Goal: Task Accomplishment & Management: Manage account settings

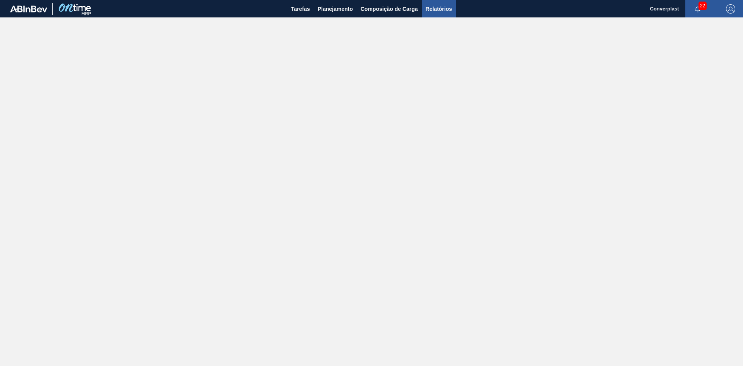
click at [439, 10] on span "Relatórios" at bounding box center [439, 8] width 26 height 9
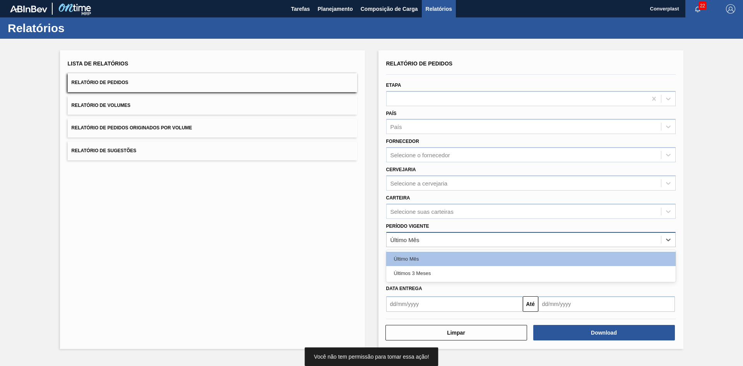
click at [436, 241] on div "Último Mês" at bounding box center [524, 239] width 274 height 11
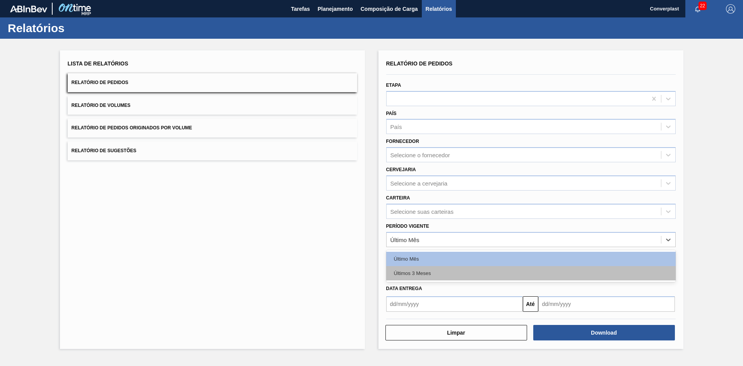
click at [430, 271] on div "Últimos 3 Meses" at bounding box center [530, 273] width 289 height 14
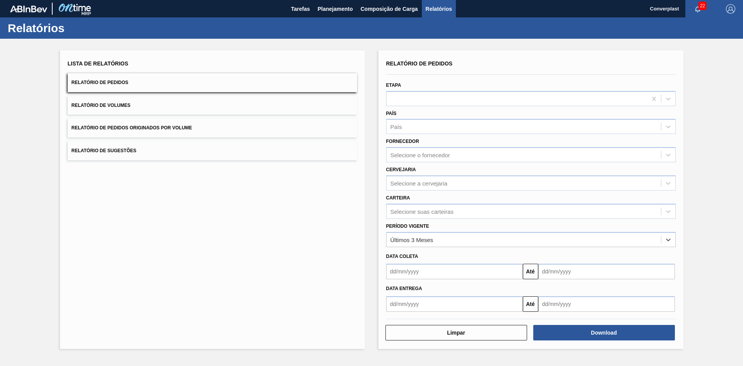
click at [446, 274] on input "text" at bounding box center [454, 271] width 137 height 15
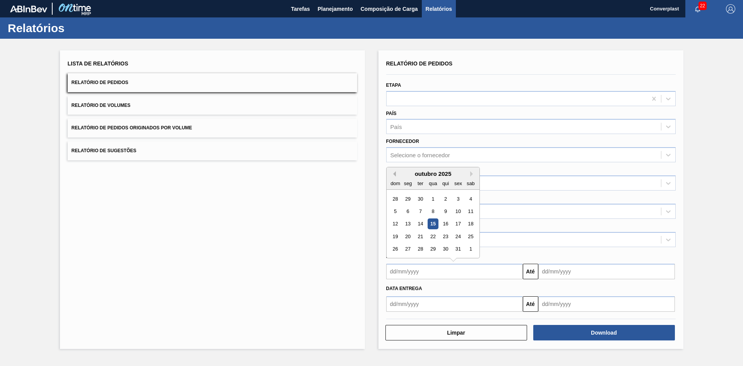
click at [394, 175] on button "Previous Month" at bounding box center [392, 173] width 5 height 5
click at [395, 198] on div "1" at bounding box center [395, 198] width 10 height 10
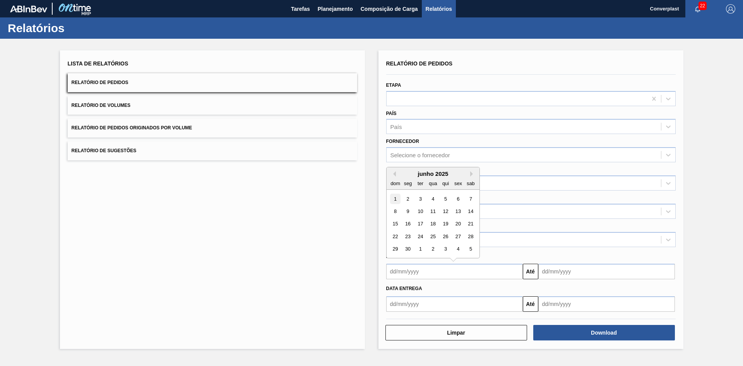
type input "[DATE]"
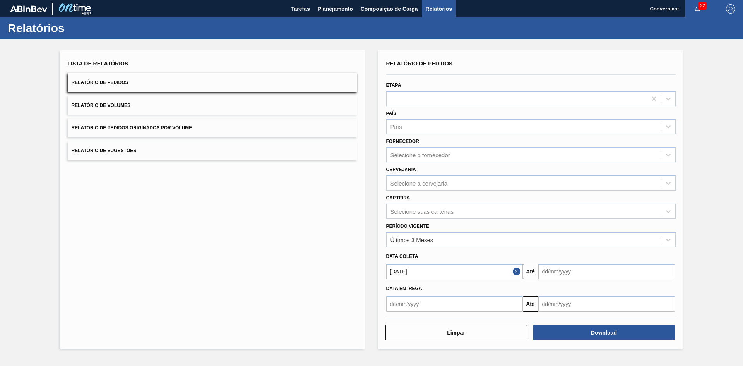
click at [592, 272] on input "text" at bounding box center [606, 271] width 137 height 15
click at [623, 173] on button "Next Month" at bounding box center [624, 173] width 5 height 5
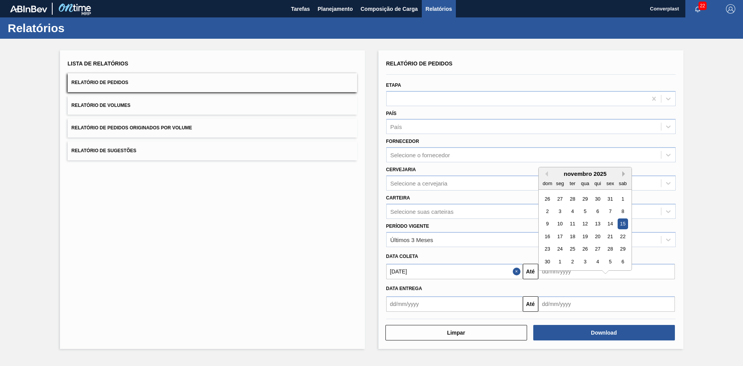
click at [623, 173] on button "Next Month" at bounding box center [624, 173] width 5 height 5
click at [575, 249] on div "31" at bounding box center [572, 249] width 10 height 10
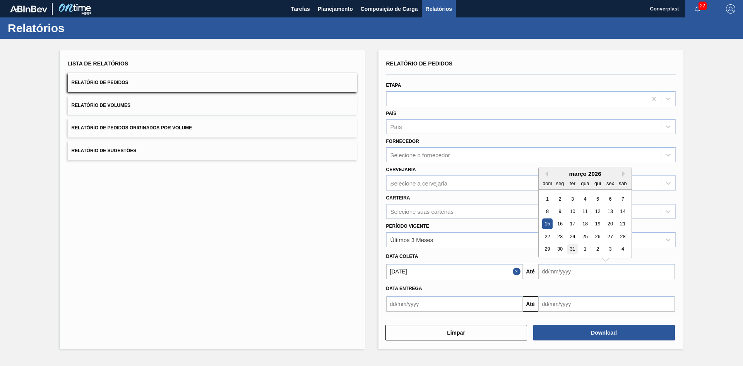
type input "[DATE]"
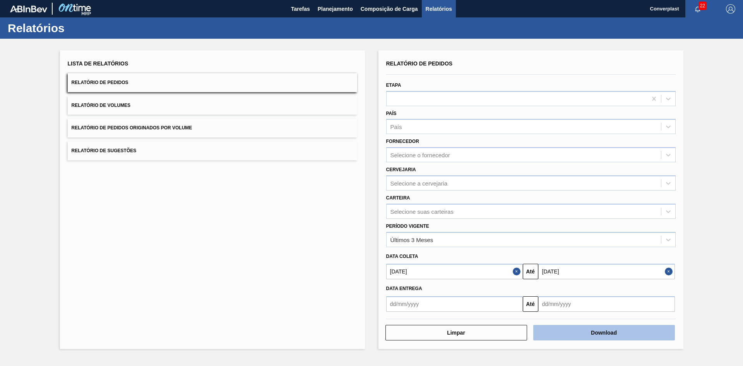
click at [586, 335] on button "Download" at bounding box center [604, 332] width 142 height 15
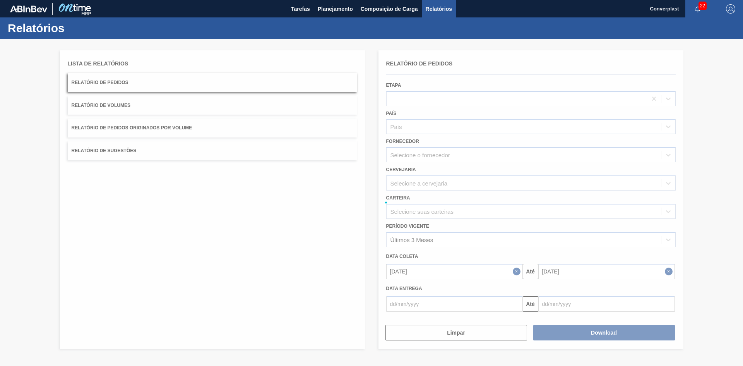
click at [73, 339] on div at bounding box center [371, 202] width 743 height 327
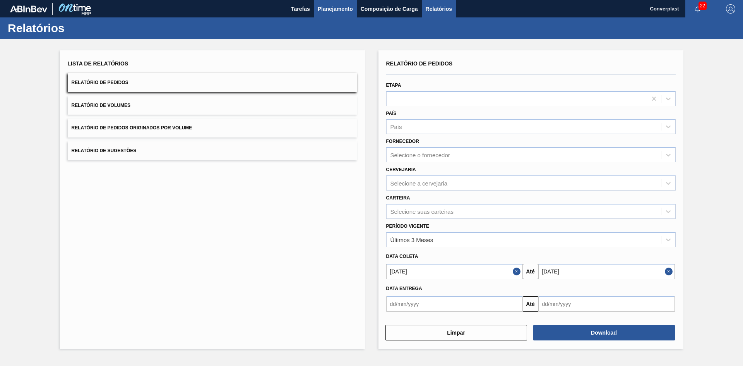
click at [326, 9] on span "Planejamento" at bounding box center [335, 8] width 35 height 9
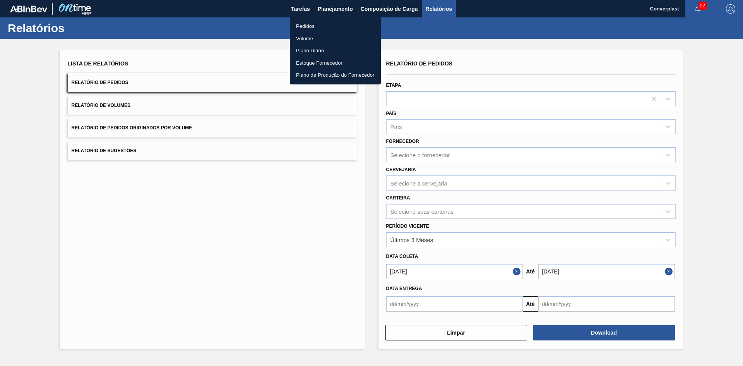
click at [322, 23] on li "Pedidos" at bounding box center [335, 26] width 91 height 12
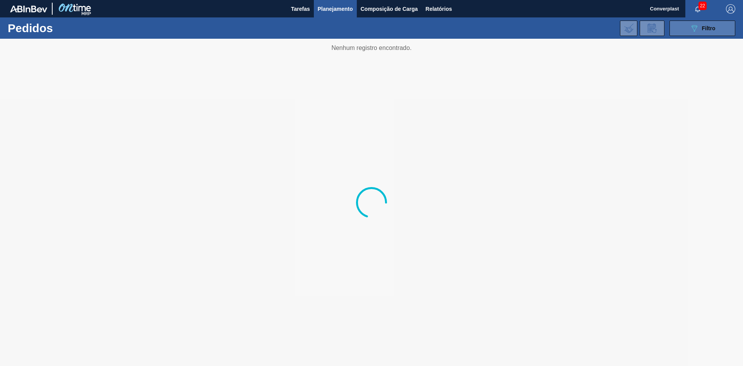
click at [697, 28] on icon "089F7B8B-B2A5-4AFE-B5C0-19BA573D28AC" at bounding box center [694, 28] width 9 height 9
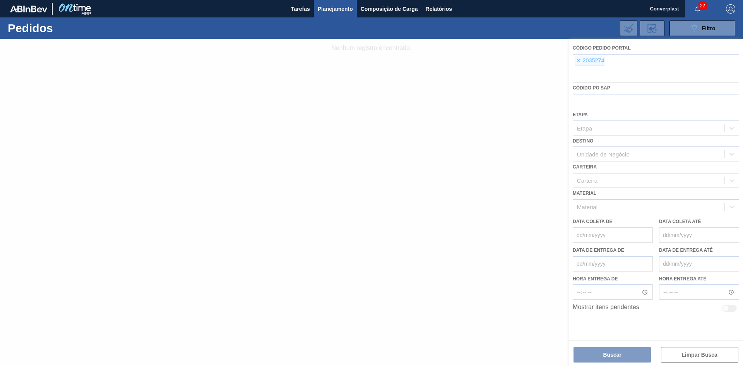
click at [578, 62] on div at bounding box center [371, 202] width 743 height 327
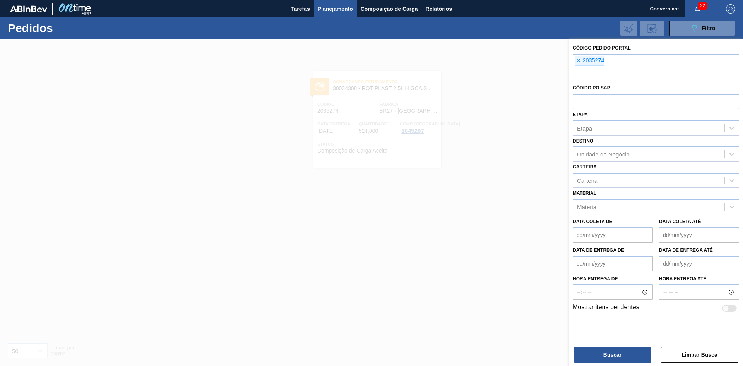
click at [578, 62] on span "×" at bounding box center [578, 60] width 7 height 9
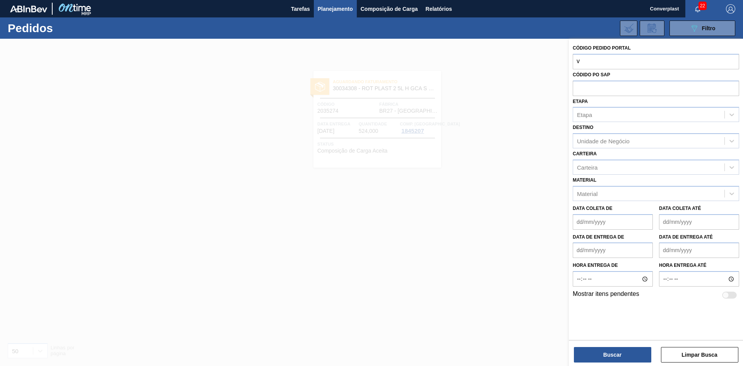
drag, startPoint x: 588, startPoint y: 61, endPoint x: 554, endPoint y: 61, distance: 33.7
click at [569, 61] on div "Código Pedido Portal v Códido PO SAP Etapa Etapa Destino Unidade de Negócio Car…" at bounding box center [656, 222] width 174 height 366
paste input "2053198"
type input "2053198"
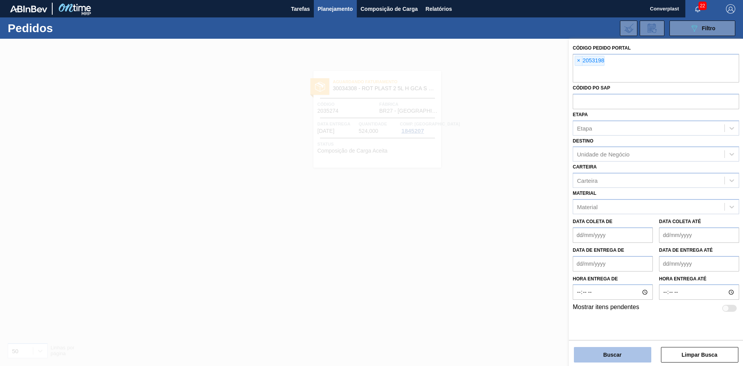
click at [608, 354] on button "Buscar" at bounding box center [612, 354] width 77 height 15
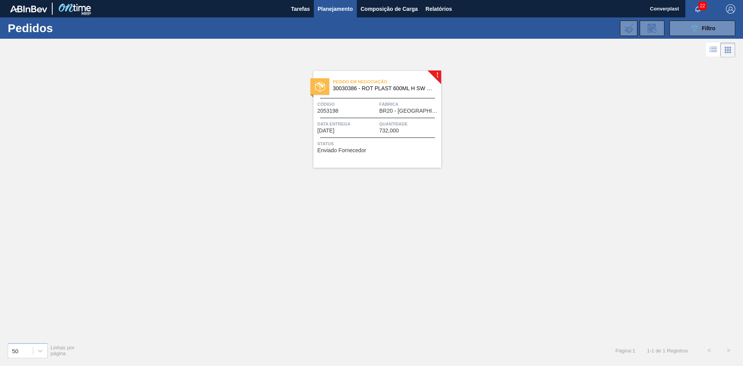
click at [408, 148] on div "Status Enviado Fornecedor" at bounding box center [378, 146] width 122 height 12
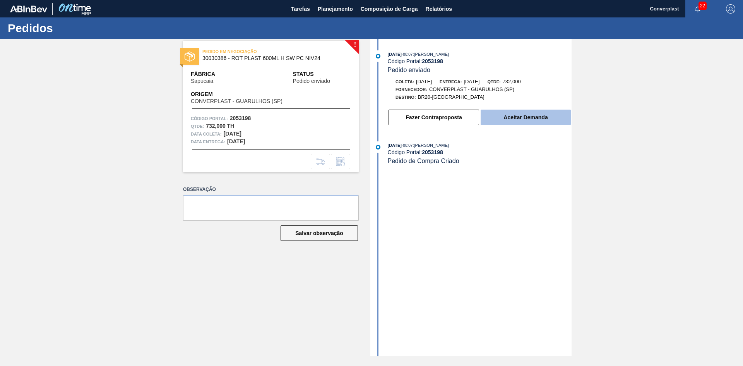
click at [506, 115] on button "Aceitar Demanda" at bounding box center [526, 117] width 90 height 15
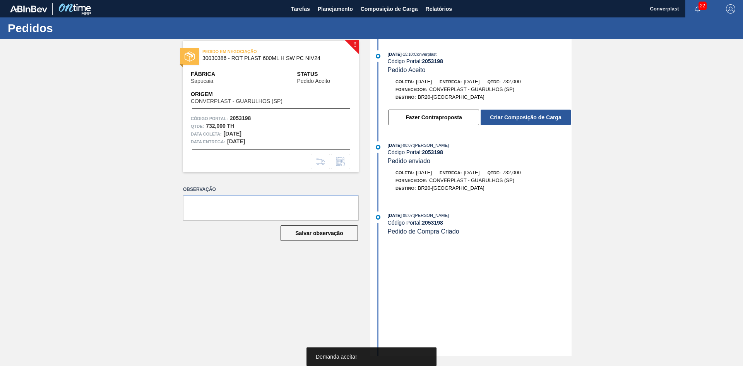
click at [506, 115] on button "Criar Composição de Carga" at bounding box center [526, 117] width 90 height 15
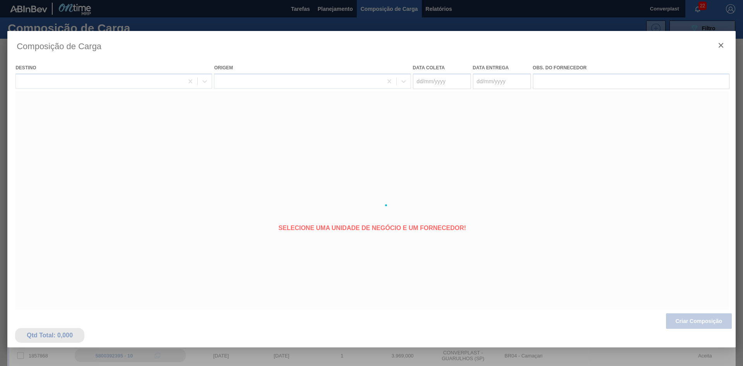
type coleta "[DATE]"
type Entrega "[DATE]"
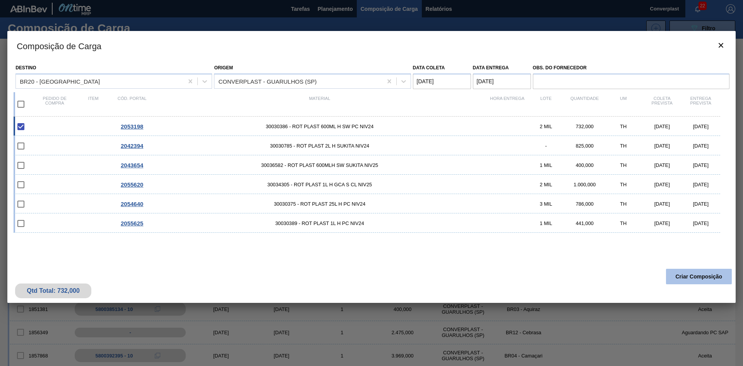
click at [700, 280] on button "Criar Composição" at bounding box center [699, 276] width 66 height 15
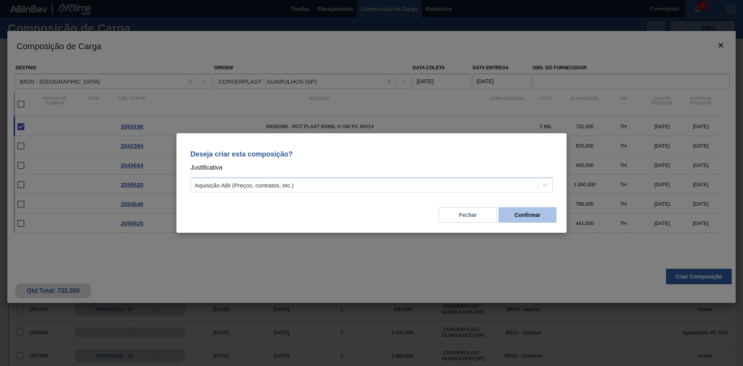
click at [520, 220] on button "Confirmar" at bounding box center [527, 214] width 58 height 15
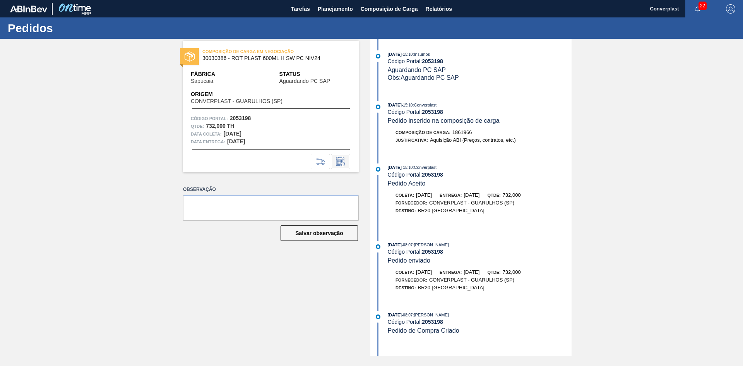
click at [336, 163] on icon at bounding box center [340, 161] width 12 height 9
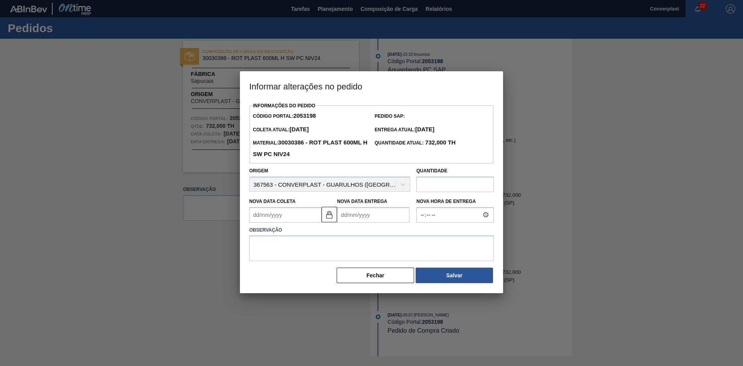
click at [430, 187] on input "text" at bounding box center [454, 183] width 77 height 15
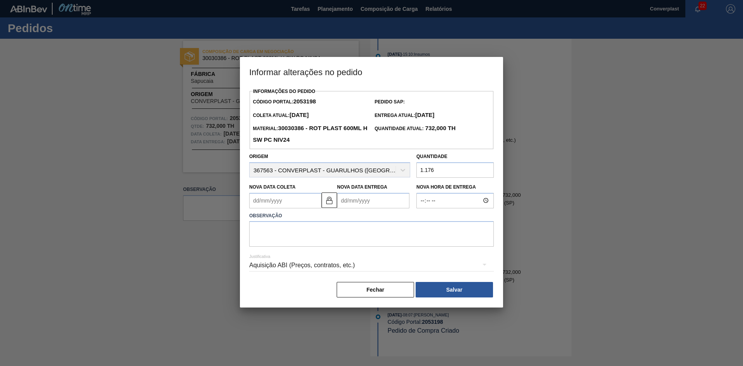
type input "1.176"
click at [390, 229] on textarea at bounding box center [371, 234] width 245 height 26
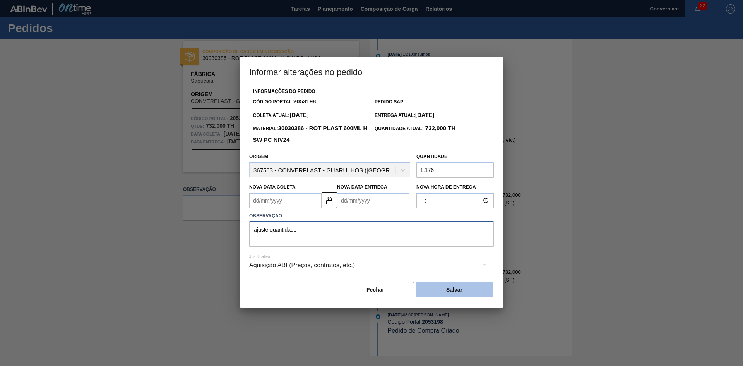
type textarea "ajuste quantidade"
click at [441, 286] on button "Salvar" at bounding box center [454, 289] width 77 height 15
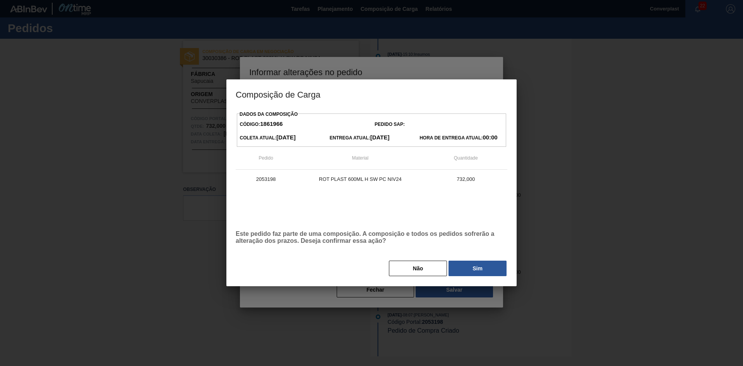
click at [477, 277] on div "Dados da Composição Código: 1861966 Pedido SAP: Coleta Atual: [DATE] Entrega At…" at bounding box center [371, 197] width 290 height 177
click at [477, 271] on button "Sim" at bounding box center [477, 267] width 58 height 15
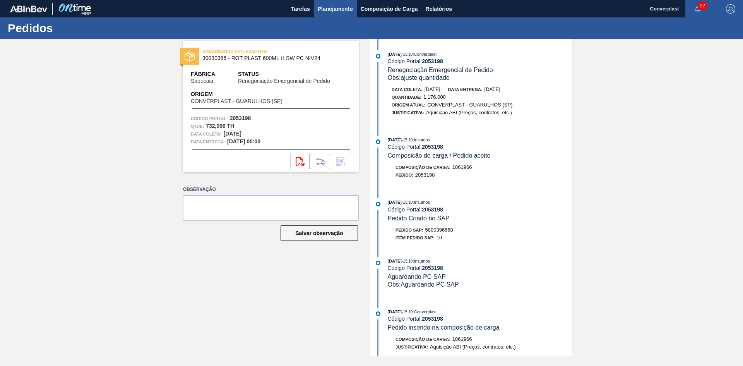
click at [317, 13] on button "Planejamento" at bounding box center [335, 8] width 43 height 17
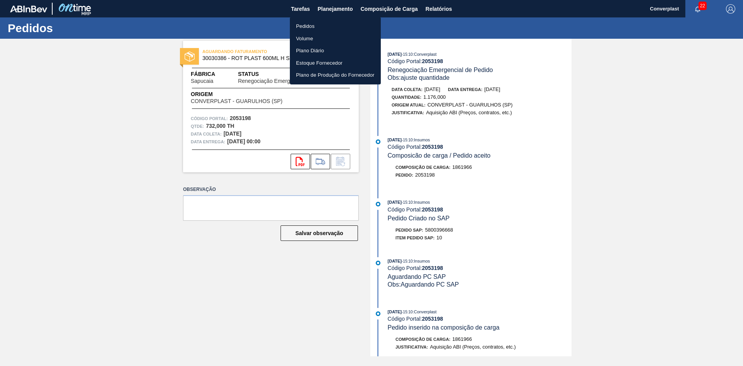
click at [324, 26] on li "Pedidos" at bounding box center [335, 26] width 91 height 12
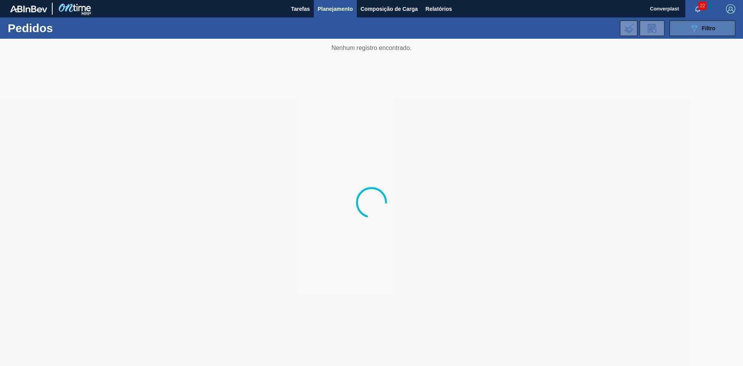
click at [690, 30] on icon "089F7B8B-B2A5-4AFE-B5C0-19BA573D28AC" at bounding box center [694, 28] width 9 height 9
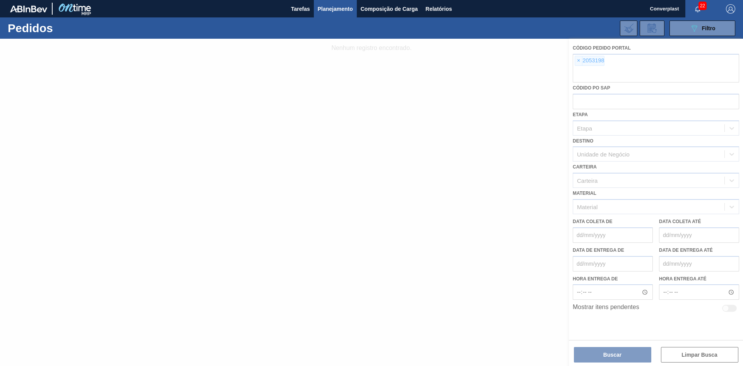
click at [579, 60] on div at bounding box center [371, 202] width 743 height 327
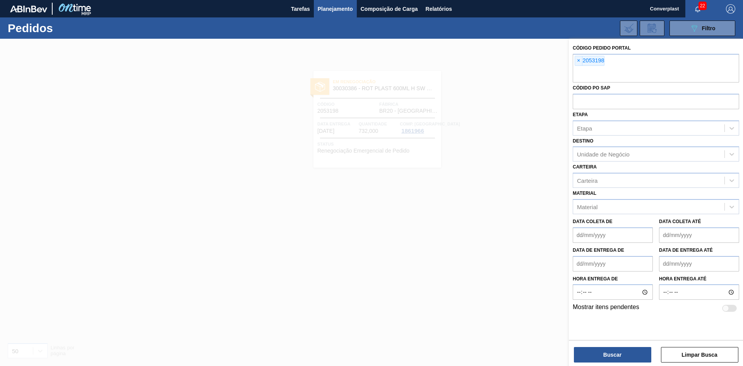
click at [577, 62] on span "×" at bounding box center [578, 60] width 7 height 9
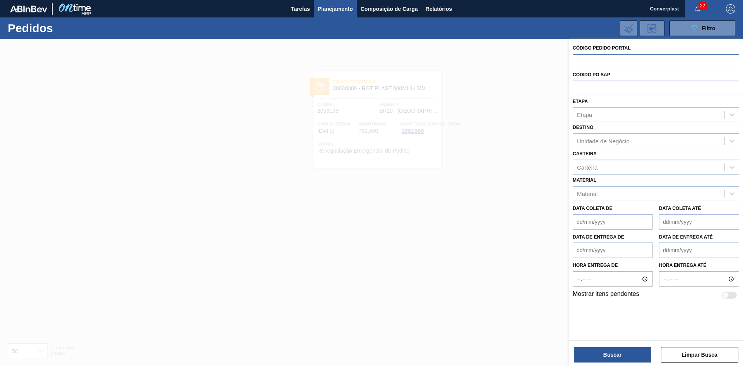
paste input "text"
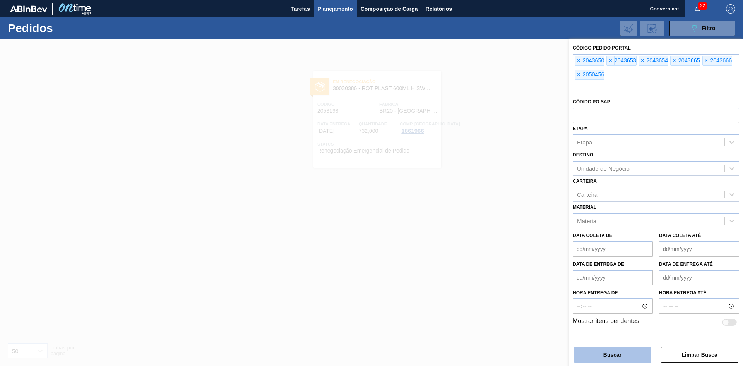
click at [630, 356] on button "Buscar" at bounding box center [612, 354] width 77 height 15
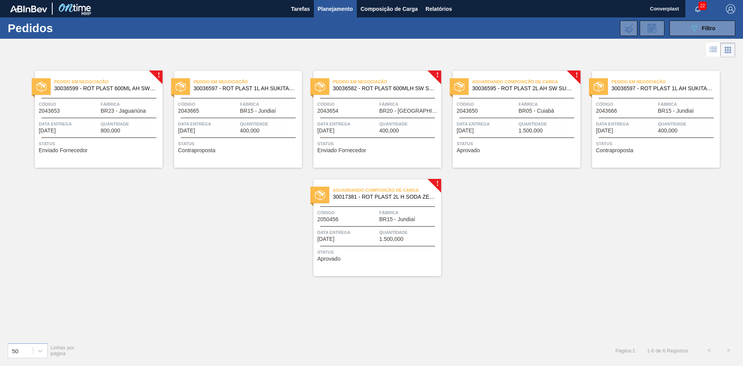
click at [131, 150] on div "Status Enviado Fornecedor" at bounding box center [100, 146] width 122 height 12
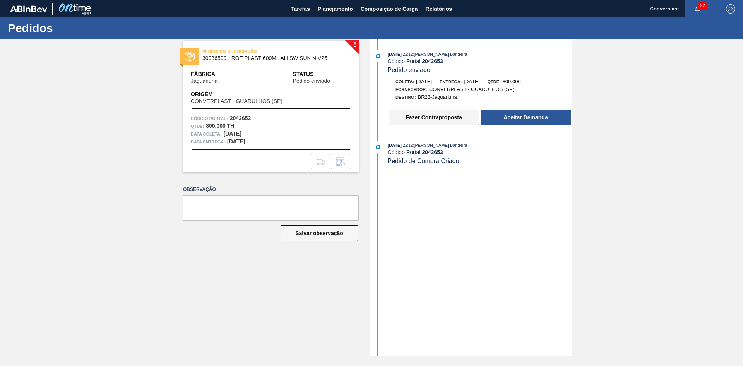
click at [455, 117] on button "Fazer Contraproposta" at bounding box center [433, 117] width 91 height 15
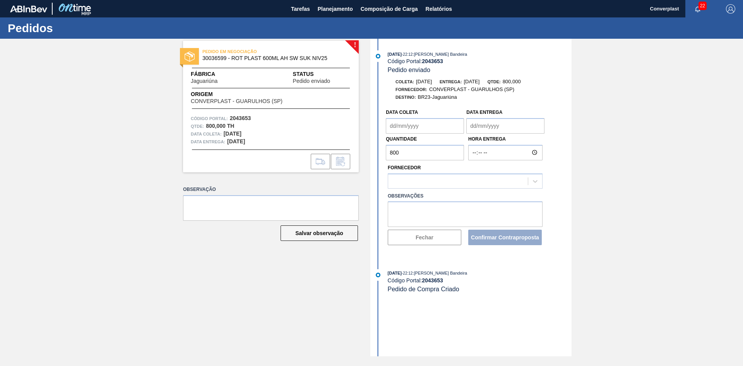
type coleta "[DATE]"
type Entrega "[DATE]"
click at [442, 207] on textarea at bounding box center [465, 214] width 155 height 26
drag, startPoint x: 400, startPoint y: 152, endPoint x: 360, endPoint y: 151, distance: 39.9
click at [360, 151] on div "! PEDIDO EM NEGOCIAÇÃO 30036599 - ROT PLAST 600ML AH SW SUK NIV25 Fábrica Jagua…" at bounding box center [371, 197] width 743 height 317
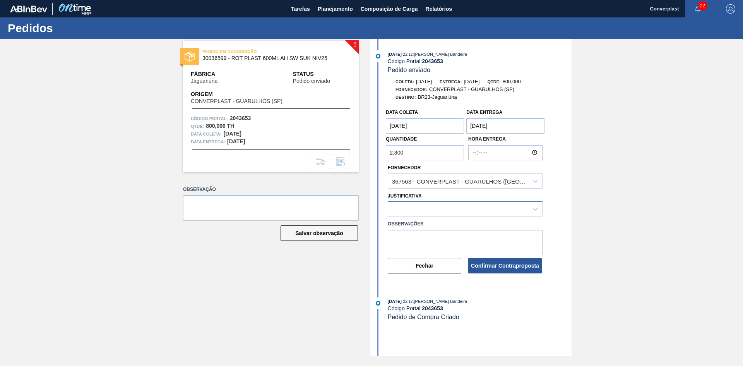
type input "2.300"
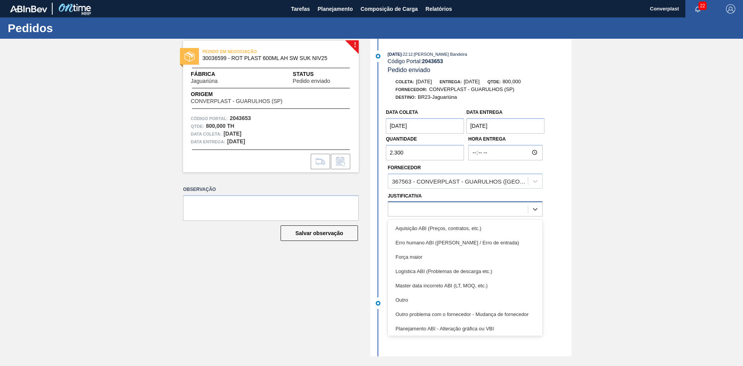
click at [439, 214] on div at bounding box center [458, 209] width 140 height 11
click at [441, 225] on div "Aquisição ABI (Preços, contratos, etc.)" at bounding box center [465, 228] width 155 height 14
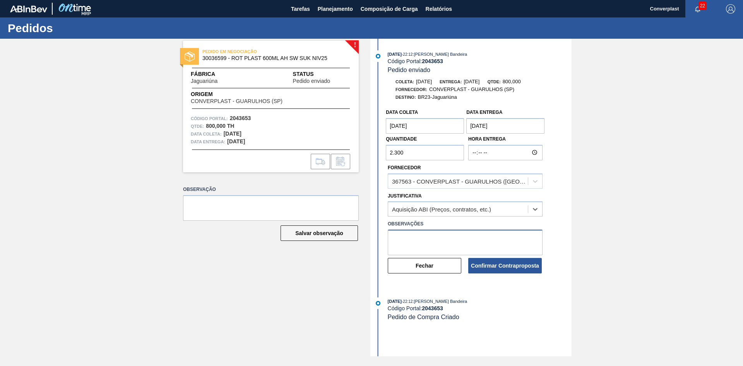
click at [419, 234] on textarea at bounding box center [465, 242] width 155 height 26
type textarea "ajuste quantidade"
click at [535, 268] on button "Confirmar Contraproposta" at bounding box center [505, 265] width 74 height 15
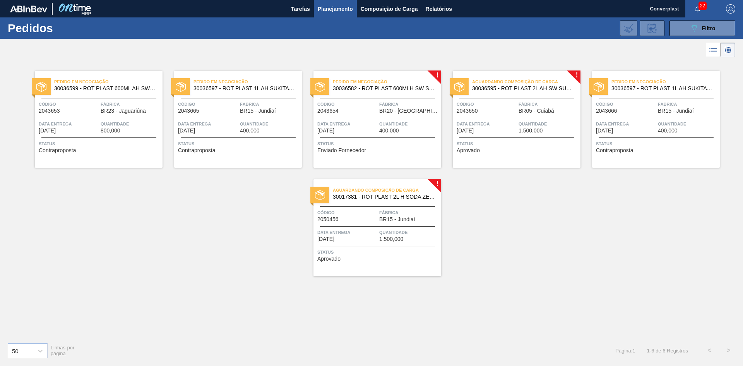
click at [366, 157] on div "Pedido em Negociação 30036582 - ROT PLAST 600MLH SW SUKITA NIV25 Código 2043654…" at bounding box center [377, 119] width 128 height 97
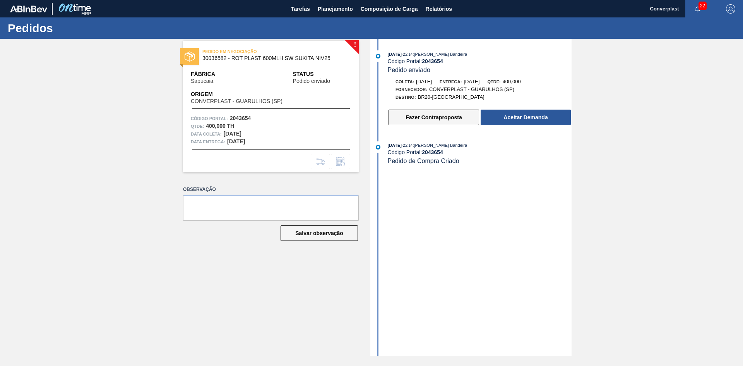
click at [447, 123] on button "Fazer Contraproposta" at bounding box center [433, 117] width 91 height 15
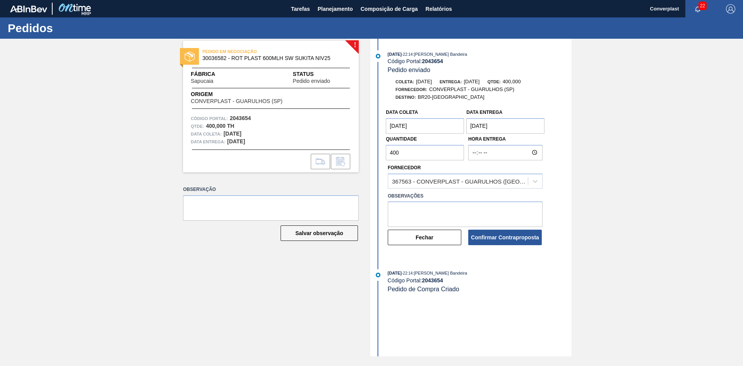
click at [339, 151] on div "! PEDIDO EM NEGOCIAÇÃO 30036582 - ROT PLAST 600MLH SW SUKITA NIV25 Fábrica Sapu…" at bounding box center [371, 197] width 743 height 317
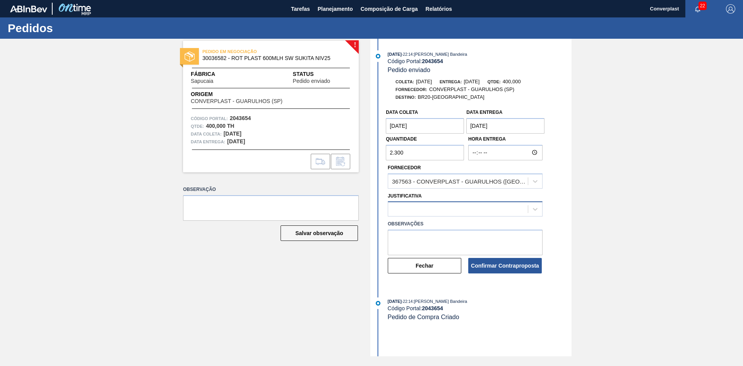
type input "2.300"
click at [407, 204] on div at bounding box center [458, 209] width 140 height 11
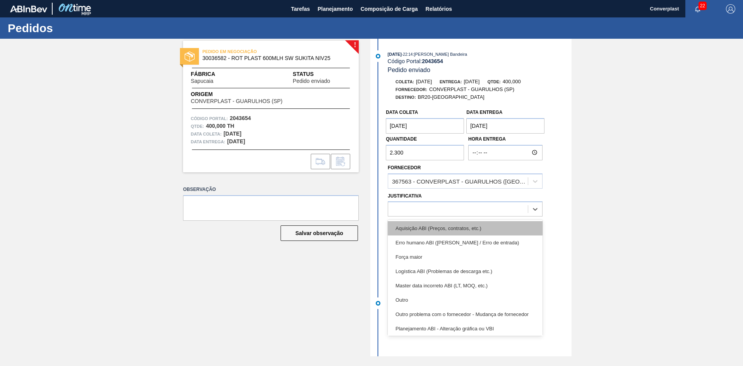
click at [414, 225] on div "Aquisição ABI (Preços, contratos, etc.)" at bounding box center [465, 228] width 155 height 14
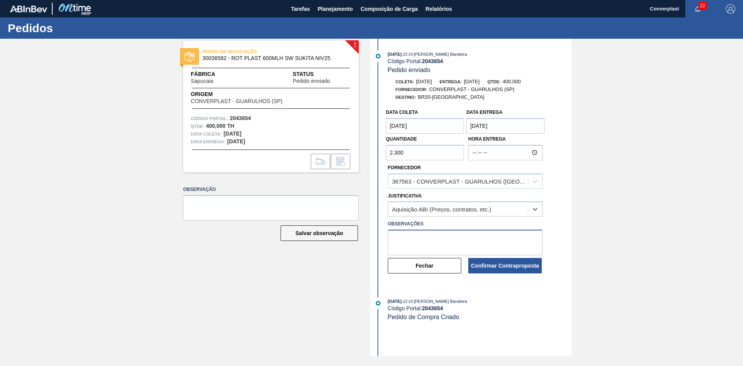
click at [415, 234] on textarea at bounding box center [465, 242] width 155 height 26
type textarea "ajuste quantidade"
click at [506, 260] on button "Confirmar Contraproposta" at bounding box center [505, 265] width 74 height 15
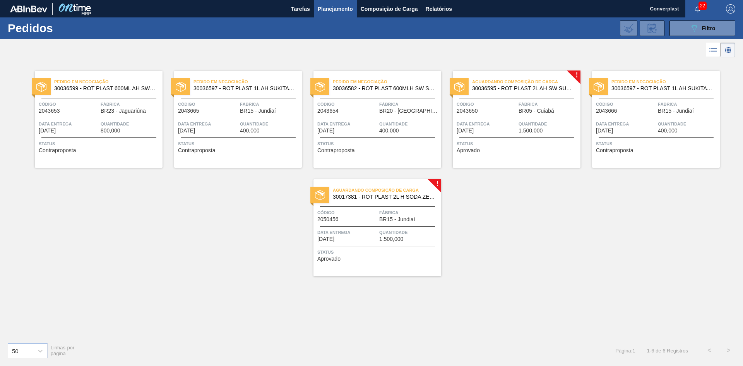
click at [520, 111] on span "BR05 - Cuiabá" at bounding box center [537, 111] width 36 height 6
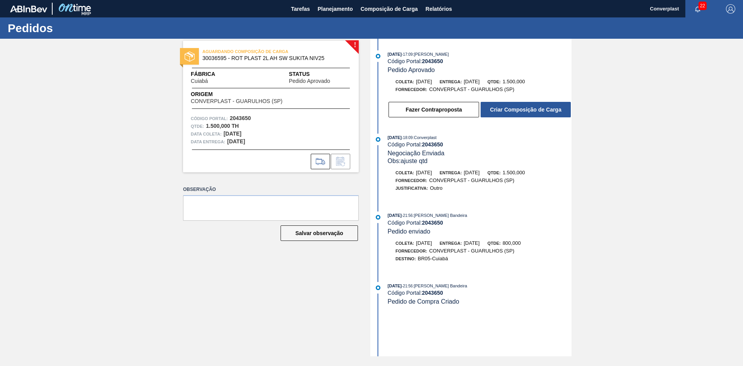
click at [439, 61] on strong "2043650" at bounding box center [432, 61] width 21 height 6
copy strong "2043650"
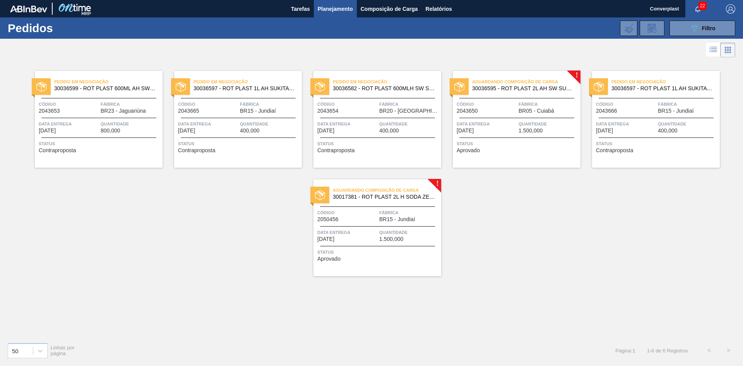
click at [325, 219] on span "2050456" at bounding box center [327, 219] width 21 height 6
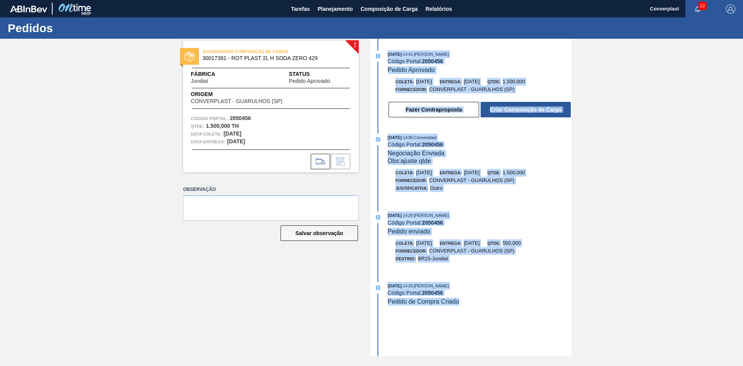
click at [430, 62] on strong "2050456" at bounding box center [432, 61] width 21 height 6
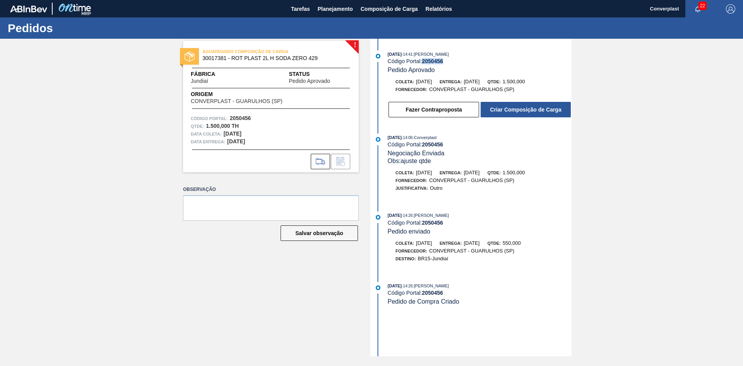
click at [430, 62] on strong "2050456" at bounding box center [432, 61] width 21 height 6
click at [323, 9] on span "Planejamento" at bounding box center [335, 8] width 35 height 9
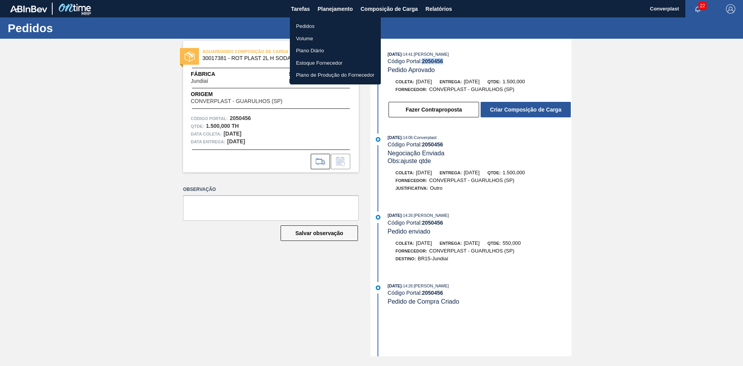
click at [327, 30] on li "Pedidos" at bounding box center [335, 26] width 91 height 12
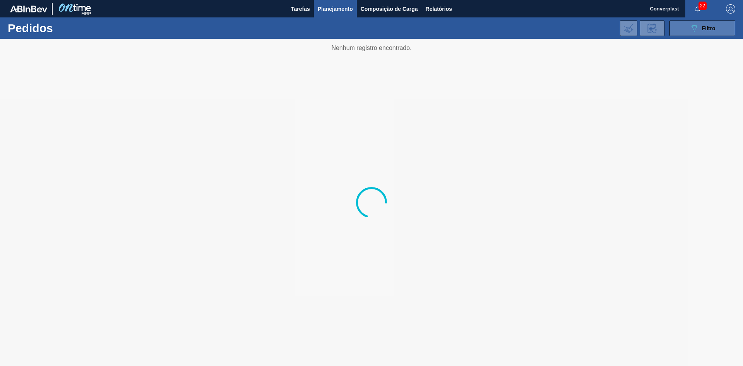
click at [697, 33] on button "089F7B8B-B2A5-4AFE-B5C0-19BA573D28AC Filtro" at bounding box center [702, 28] width 66 height 15
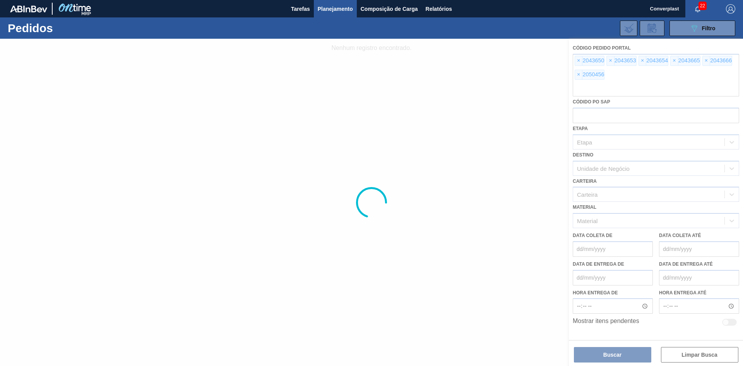
click at [577, 62] on div at bounding box center [371, 202] width 743 height 327
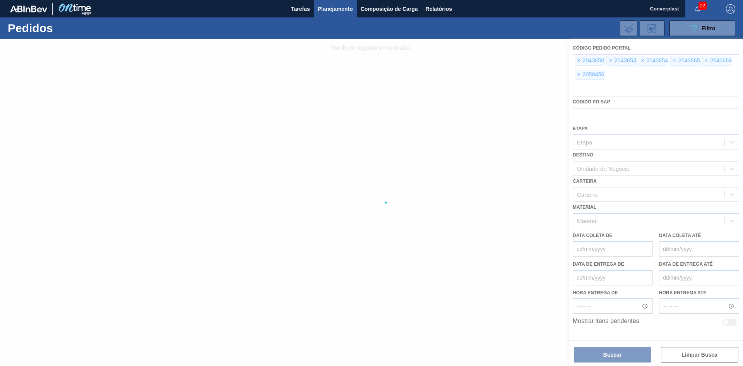
click at [577, 62] on div at bounding box center [371, 202] width 743 height 327
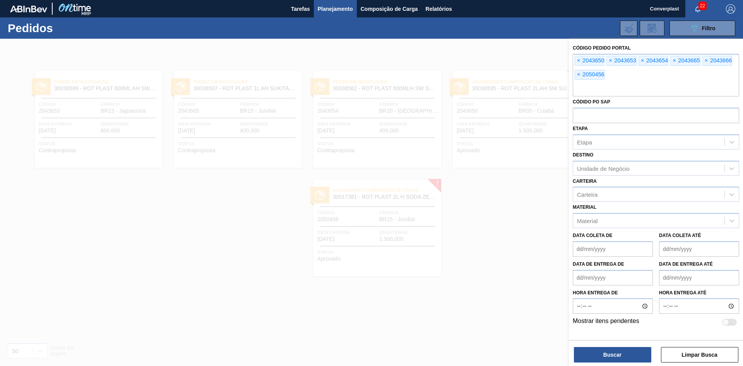
click at [577, 62] on span "×" at bounding box center [578, 60] width 7 height 9
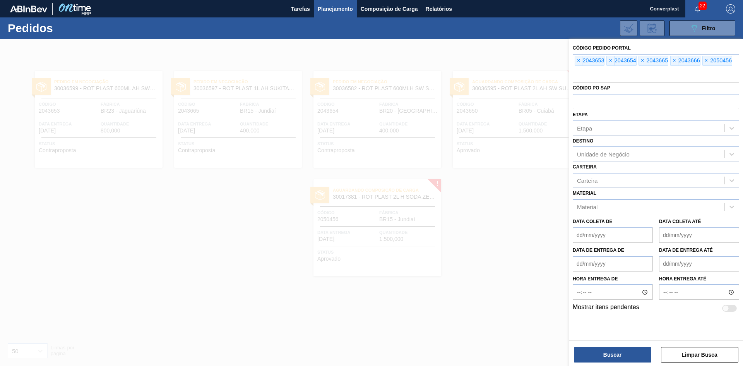
click at [577, 62] on span "×" at bounding box center [578, 60] width 7 height 9
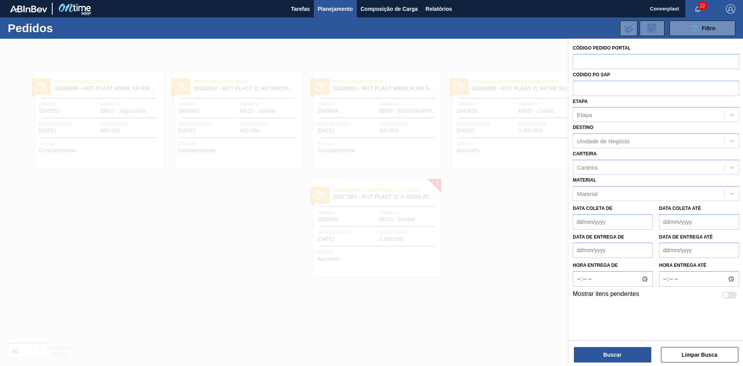
click at [577, 62] on input "text" at bounding box center [656, 61] width 166 height 15
paste input "2042417"
type input "2042417"
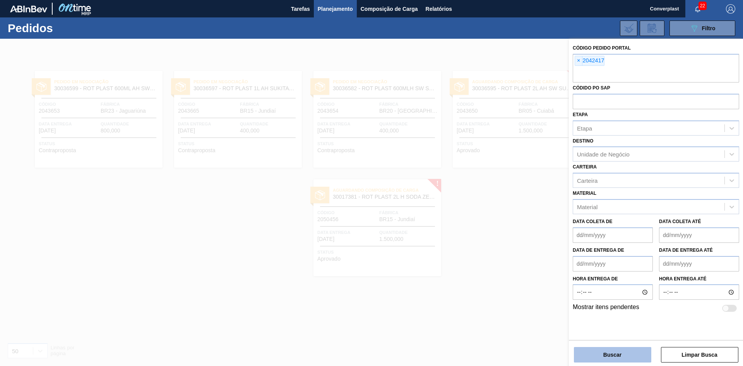
click at [597, 353] on button "Buscar" at bounding box center [612, 354] width 77 height 15
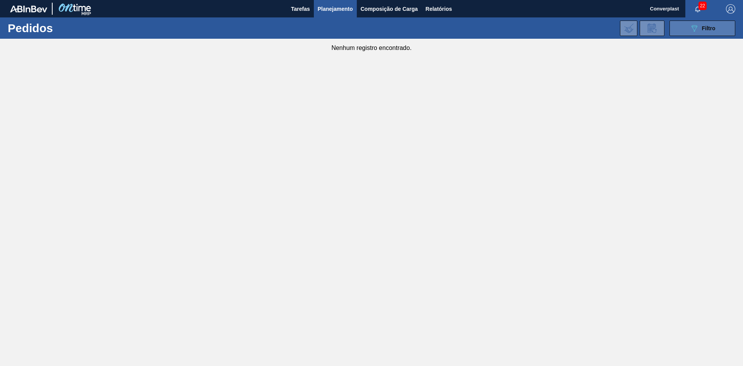
click at [719, 34] on button "089F7B8B-B2A5-4AFE-B5C0-19BA573D28AC Filtro" at bounding box center [702, 28] width 66 height 15
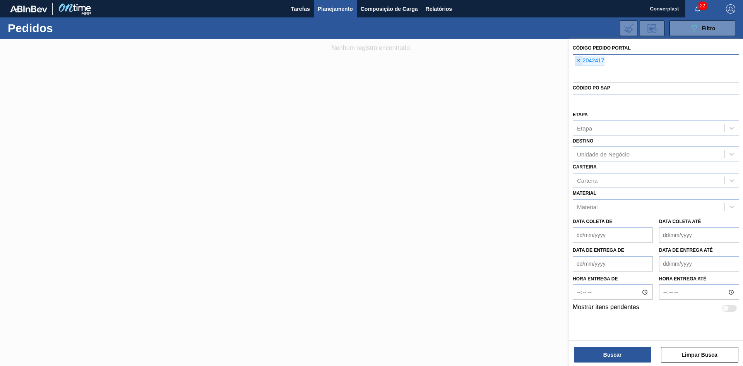
click at [578, 63] on span "×" at bounding box center [578, 60] width 7 height 9
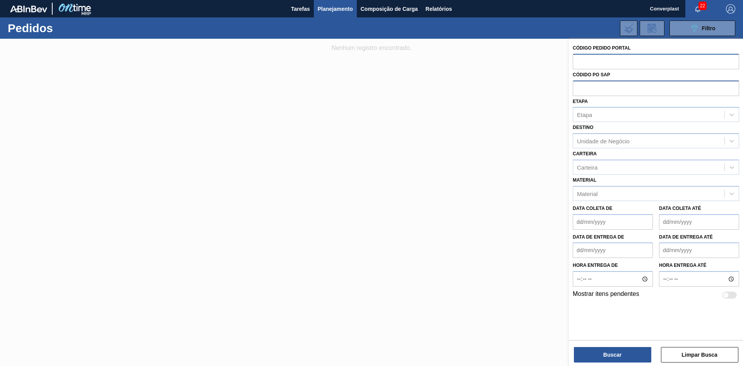
paste input "2032495"
type input "2032495"
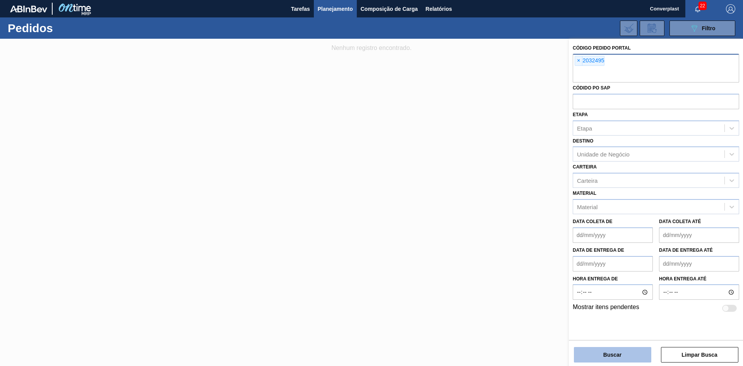
click at [602, 350] on button "Buscar" at bounding box center [612, 354] width 77 height 15
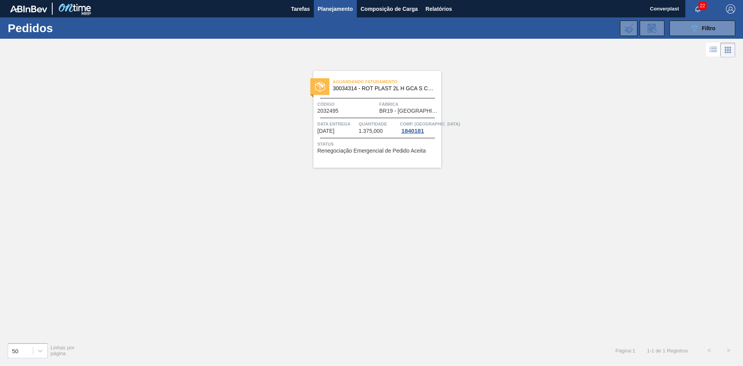
click at [361, 154] on span "Renegociação Emergencial de Pedido Aceita" at bounding box center [371, 151] width 108 height 6
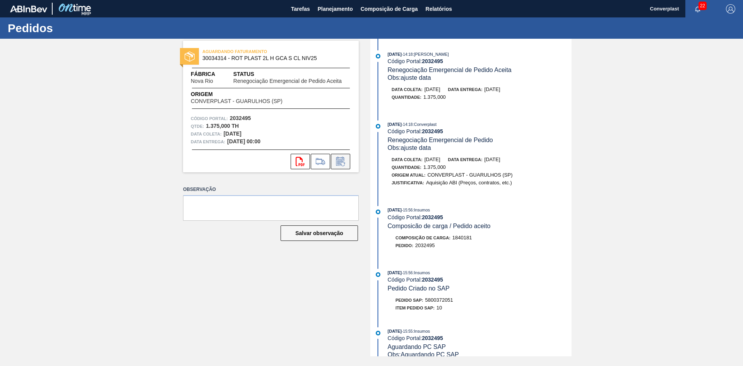
click at [341, 159] on icon at bounding box center [340, 161] width 12 height 9
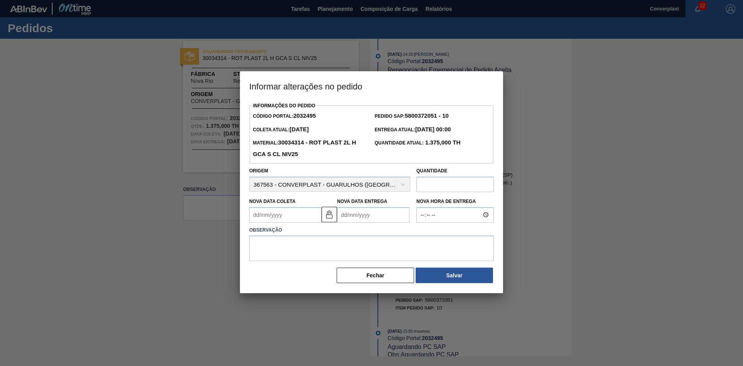
click at [436, 187] on input "text" at bounding box center [454, 183] width 77 height 15
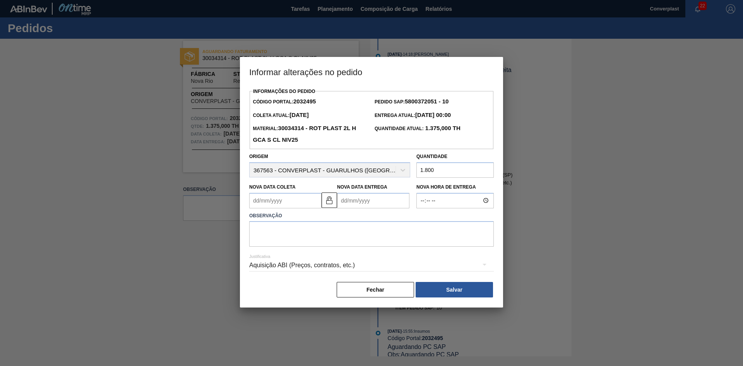
type input "1.800"
click at [354, 226] on textarea at bounding box center [371, 234] width 245 height 26
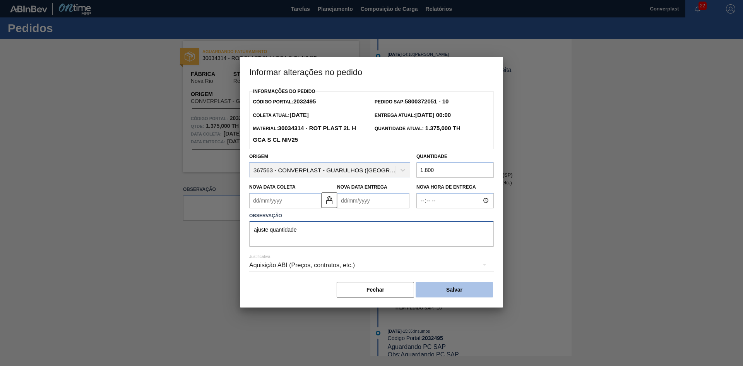
type textarea "ajuste quantidade"
click at [442, 294] on button "Salvar" at bounding box center [454, 289] width 77 height 15
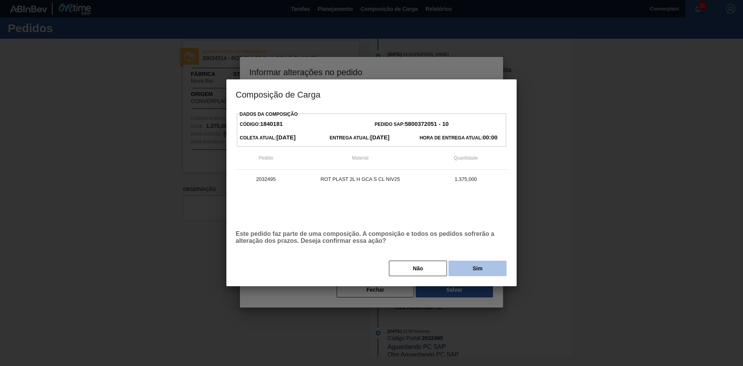
click at [466, 273] on button "Sim" at bounding box center [477, 267] width 58 height 15
